Goal: Information Seeking & Learning: Learn about a topic

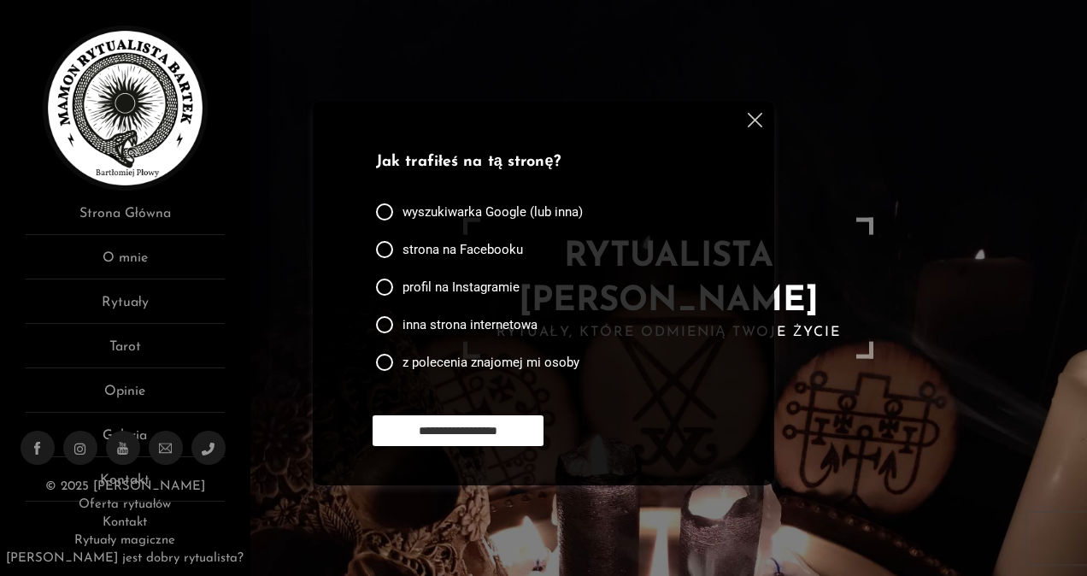
click at [343, 523] on div at bounding box center [668, 288] width 836 height 576
click at [133, 256] on link "O mnie" at bounding box center [125, 264] width 199 height 32
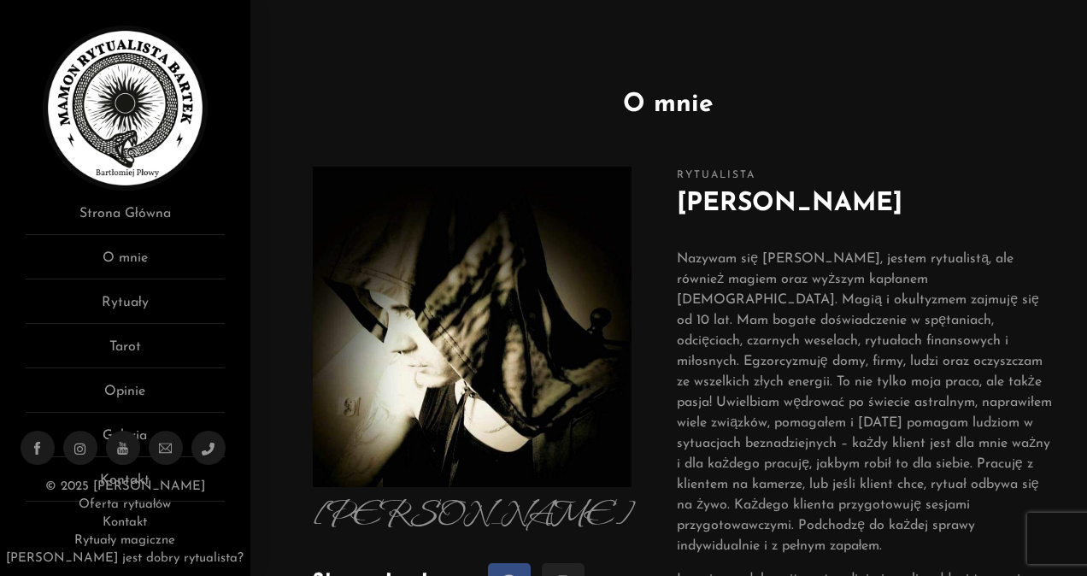
click at [124, 349] on link "Tarot" at bounding box center [125, 353] width 199 height 32
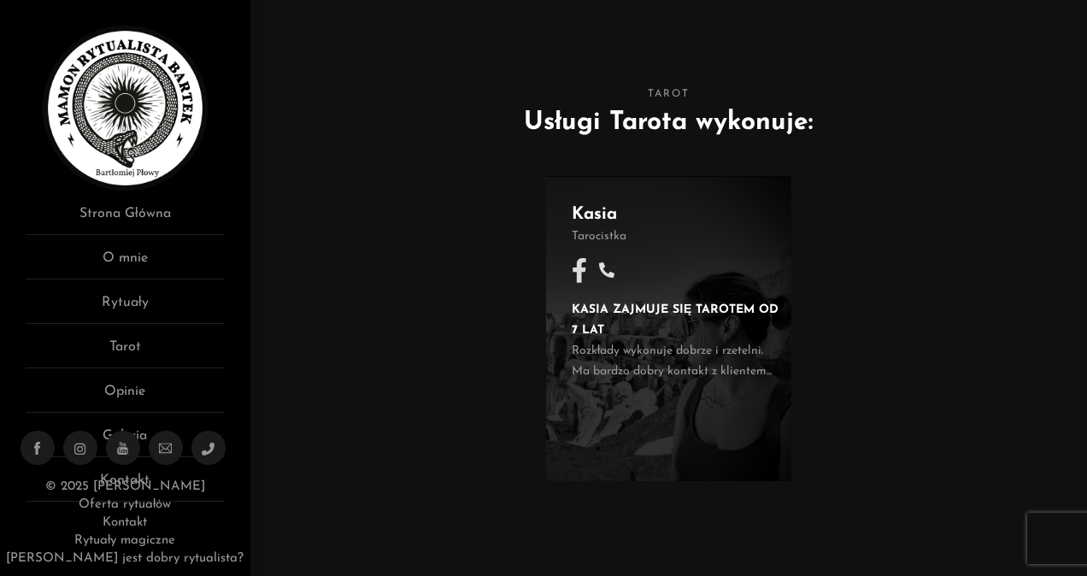
click at [699, 328] on span "KASIA ZAJMUJE SIĘ TAROTEM OD 7 LAT Rozkłady wykonuje dobrze i rzetelni. Ma bard…" at bounding box center [681, 341] width 219 height 82
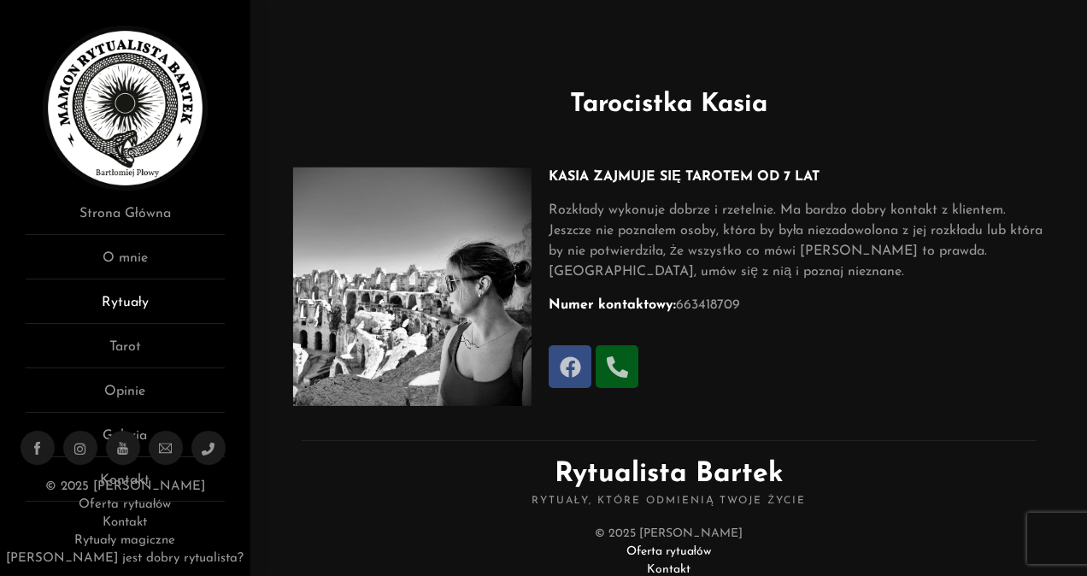
click at [129, 299] on link "Rytuały" at bounding box center [125, 308] width 199 height 32
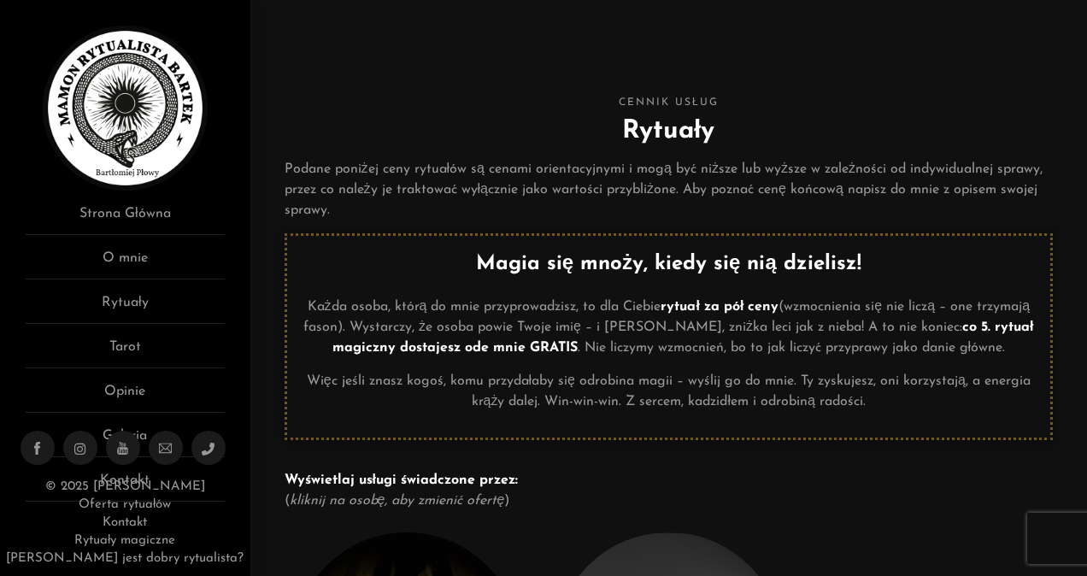
click at [123, 449] on icon at bounding box center [122, 448] width 13 height 13
